Goal: Obtain resource: Download file/media

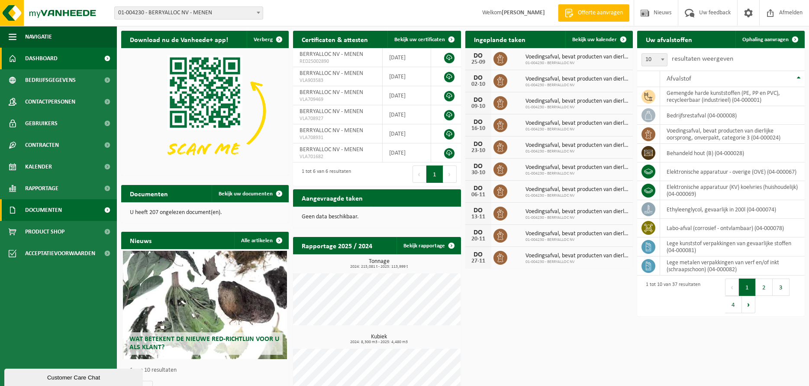
click at [35, 212] on span "Documenten" at bounding box center [43, 210] width 37 height 22
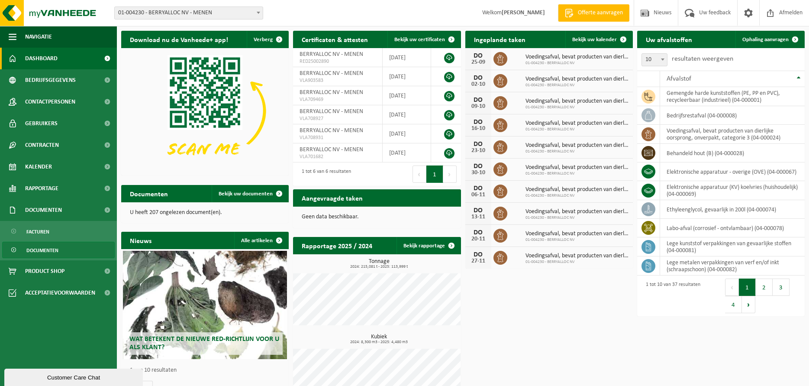
click at [53, 251] on span "Documenten" at bounding box center [42, 250] width 32 height 16
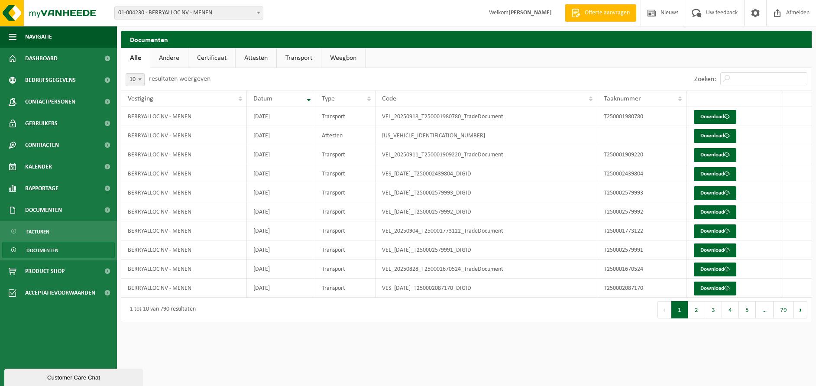
click at [199, 58] on link "Certificaat" at bounding box center [211, 58] width 47 height 20
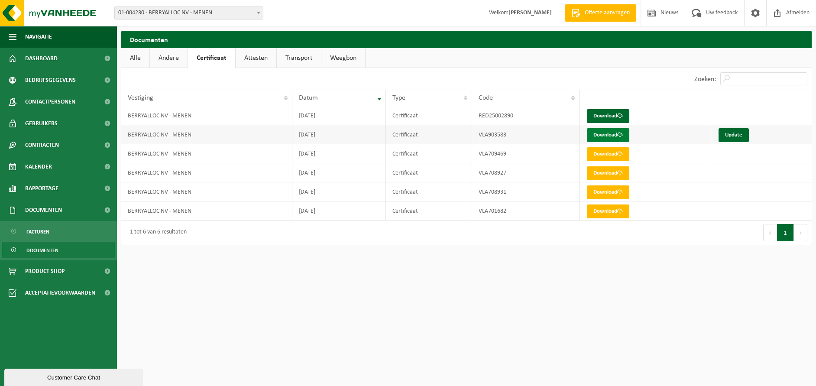
click at [602, 132] on link "Download" at bounding box center [608, 135] width 42 height 14
